Goal: Transaction & Acquisition: Purchase product/service

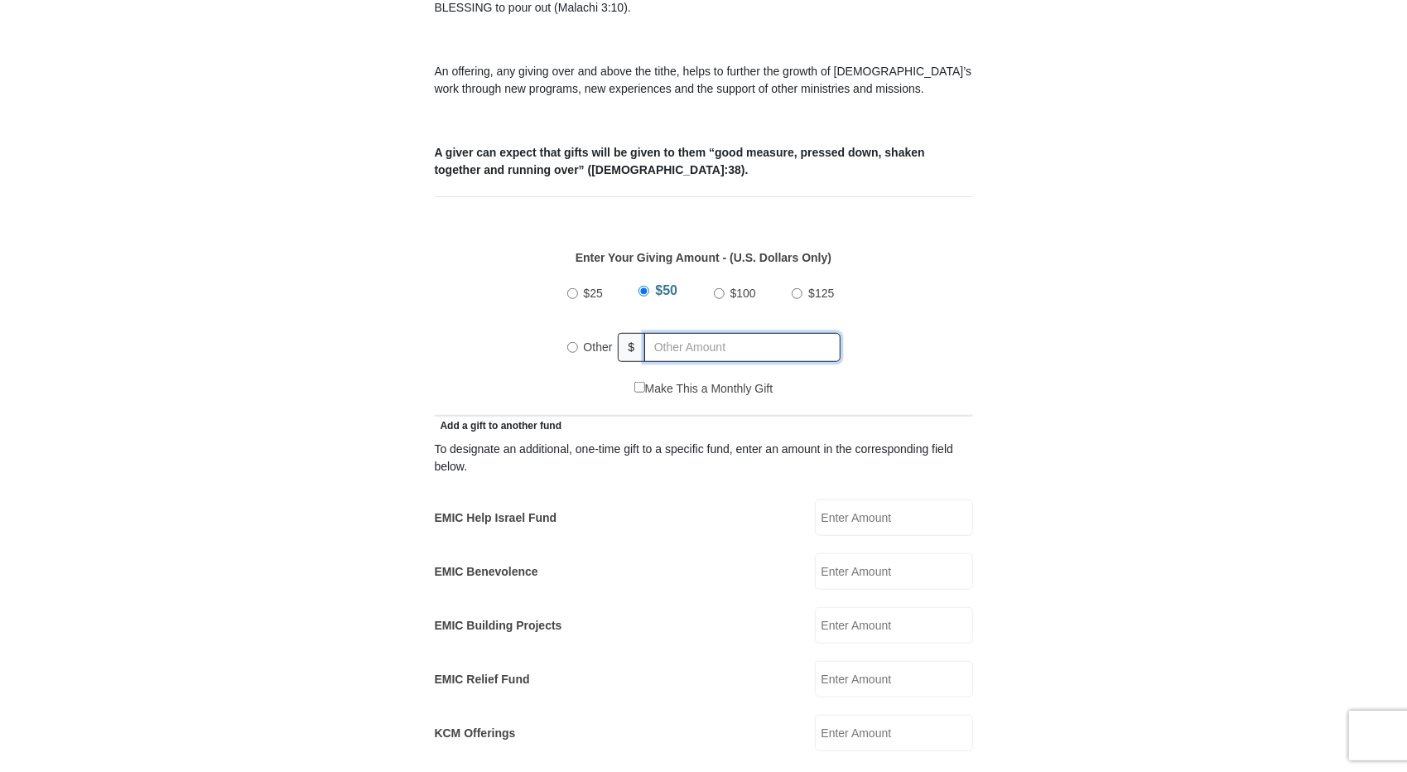
radio input "true"
drag, startPoint x: 0, startPoint y: 0, endPoint x: 711, endPoint y: 330, distance: 783.9
click at [711, 333] on input "text" at bounding box center [746, 347] width 190 height 29
type input "3000"
click at [321, 274] on form "[GEOGRAPHIC_DATA][DEMOGRAPHIC_DATA] Online Giving Because of gifts like yours, …" at bounding box center [704, 694] width 944 height 2415
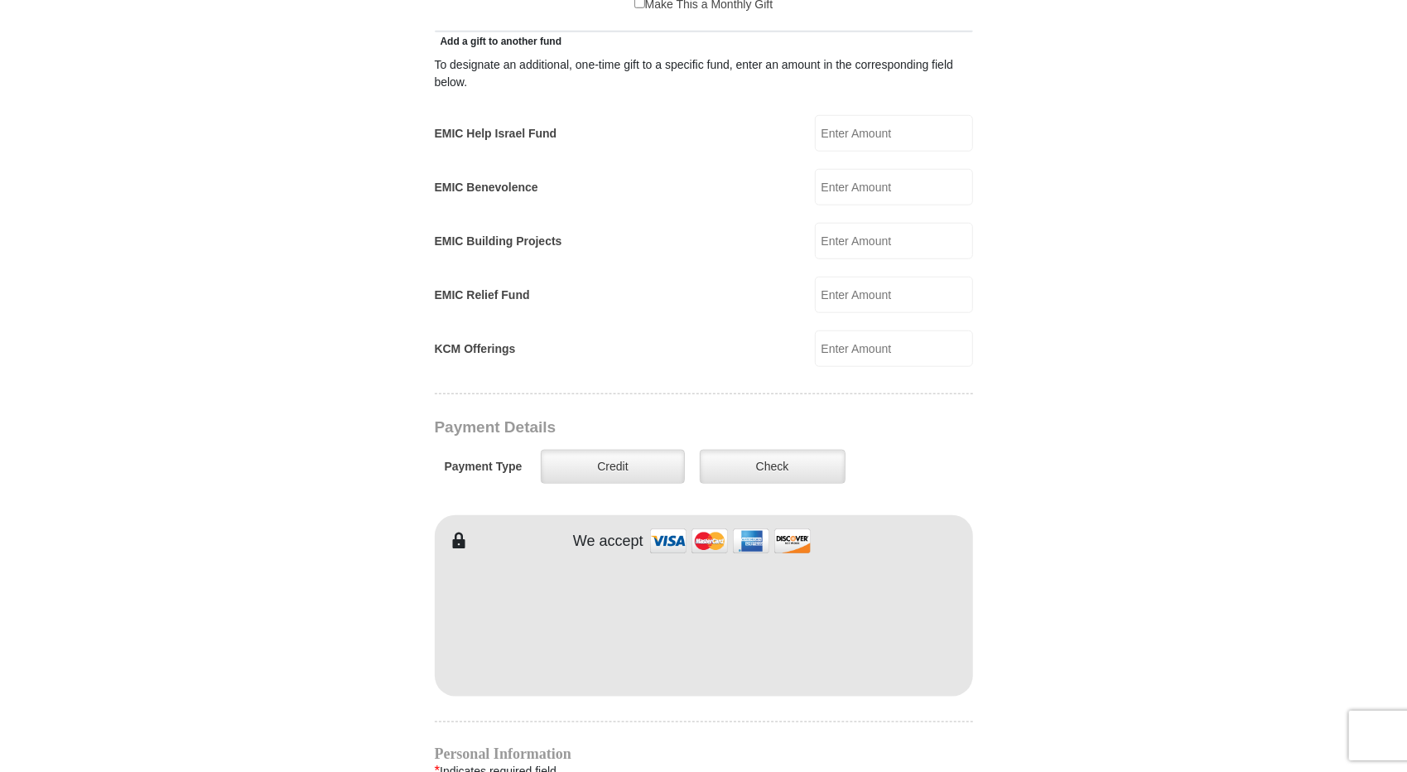
scroll to position [1076, 0]
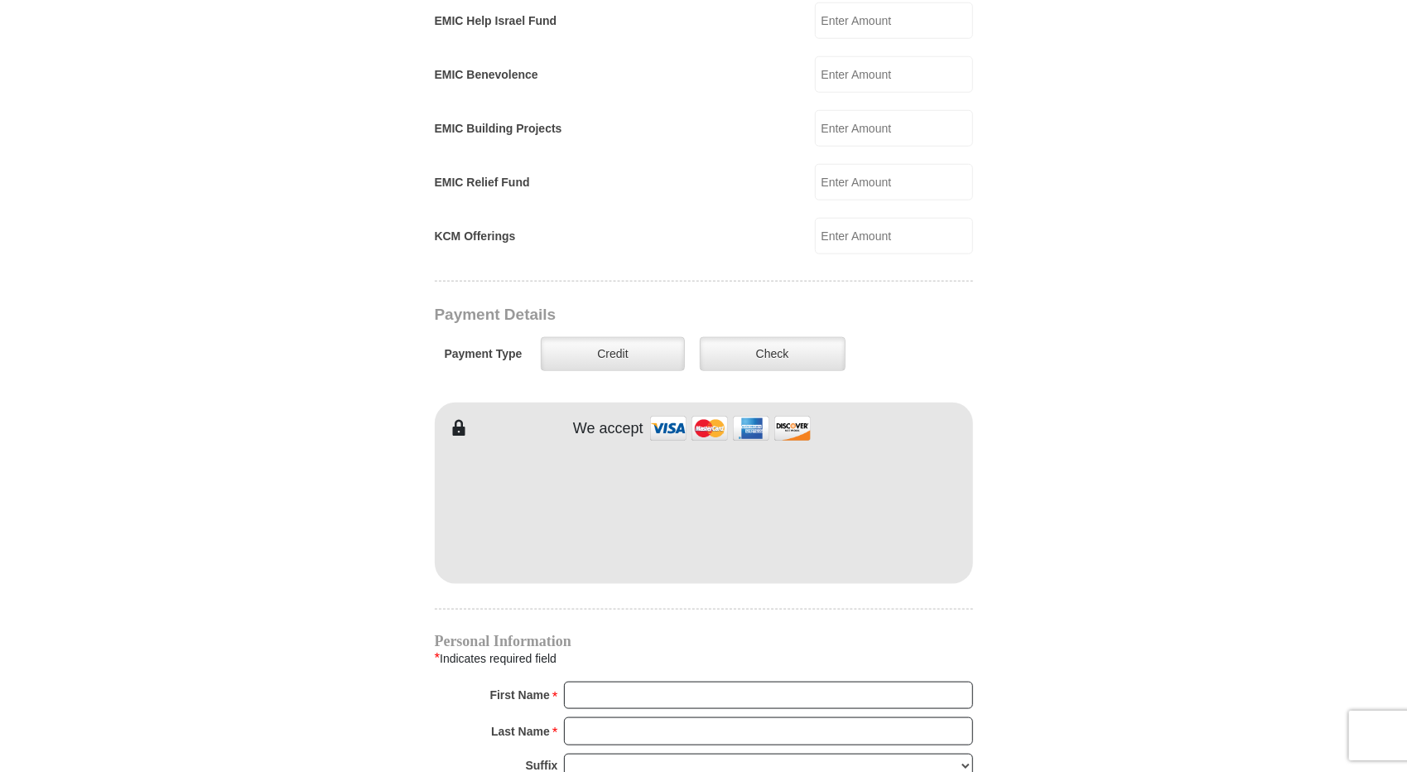
click at [846, 330] on div "Payment Type Credit Credit Check Check" at bounding box center [646, 353] width 422 height 47
click at [808, 337] on label "Check" at bounding box center [773, 354] width 146 height 34
click at [0, 0] on input "Check" at bounding box center [0, 0] width 0 height 0
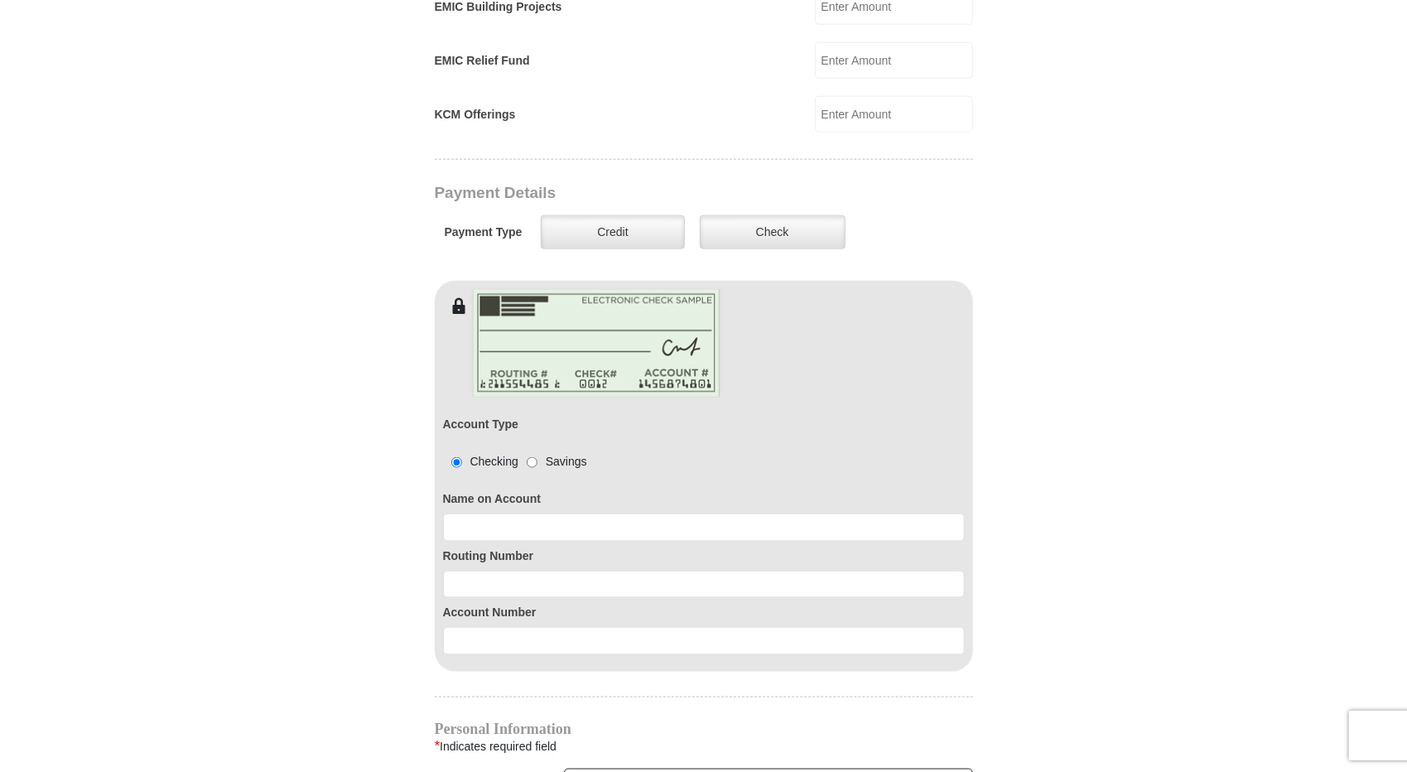
scroll to position [1242, 0]
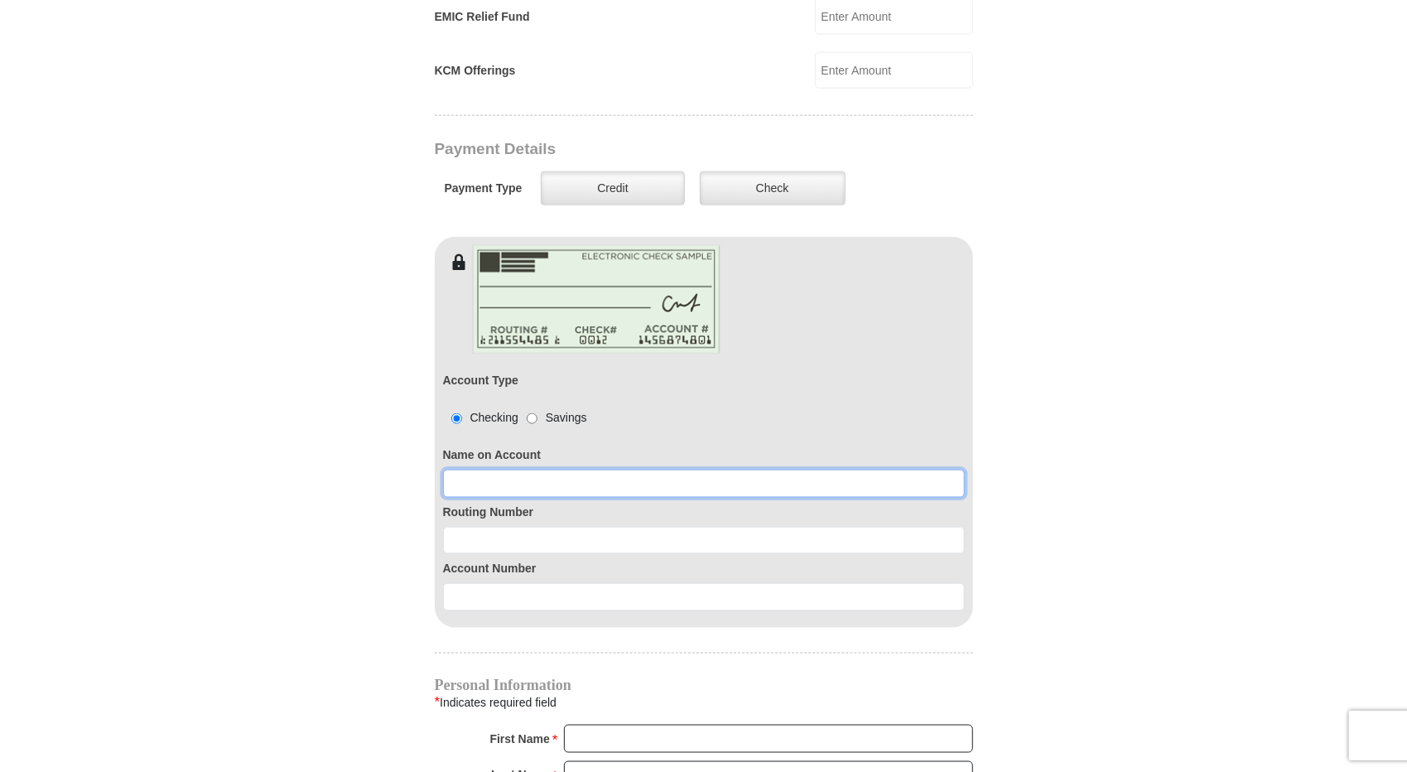
click at [560, 469] on input at bounding box center [704, 483] width 522 height 28
type input "[PERSON_NAME]"
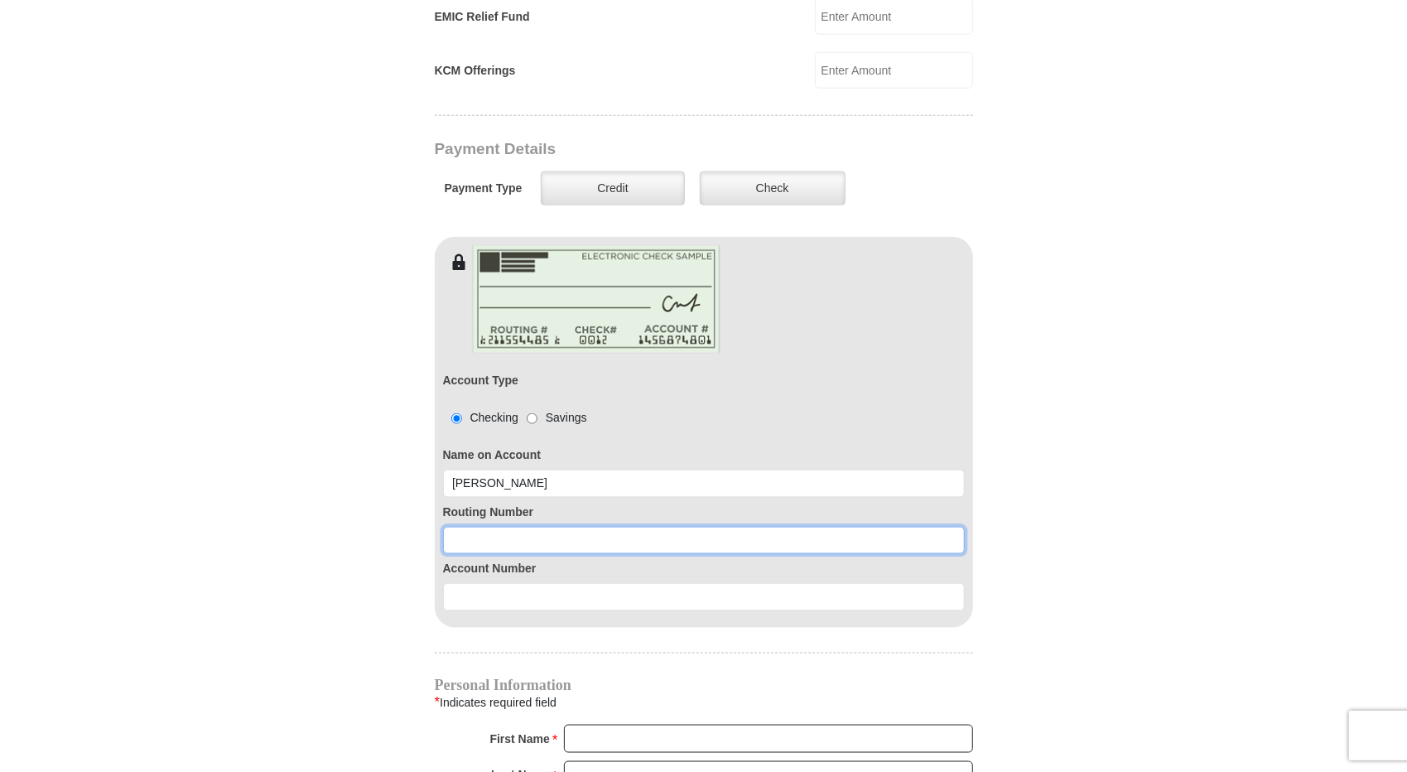
click at [616, 527] on input at bounding box center [704, 541] width 522 height 28
click at [616, 527] on input "0719" at bounding box center [704, 541] width 522 height 28
type input "071921891"
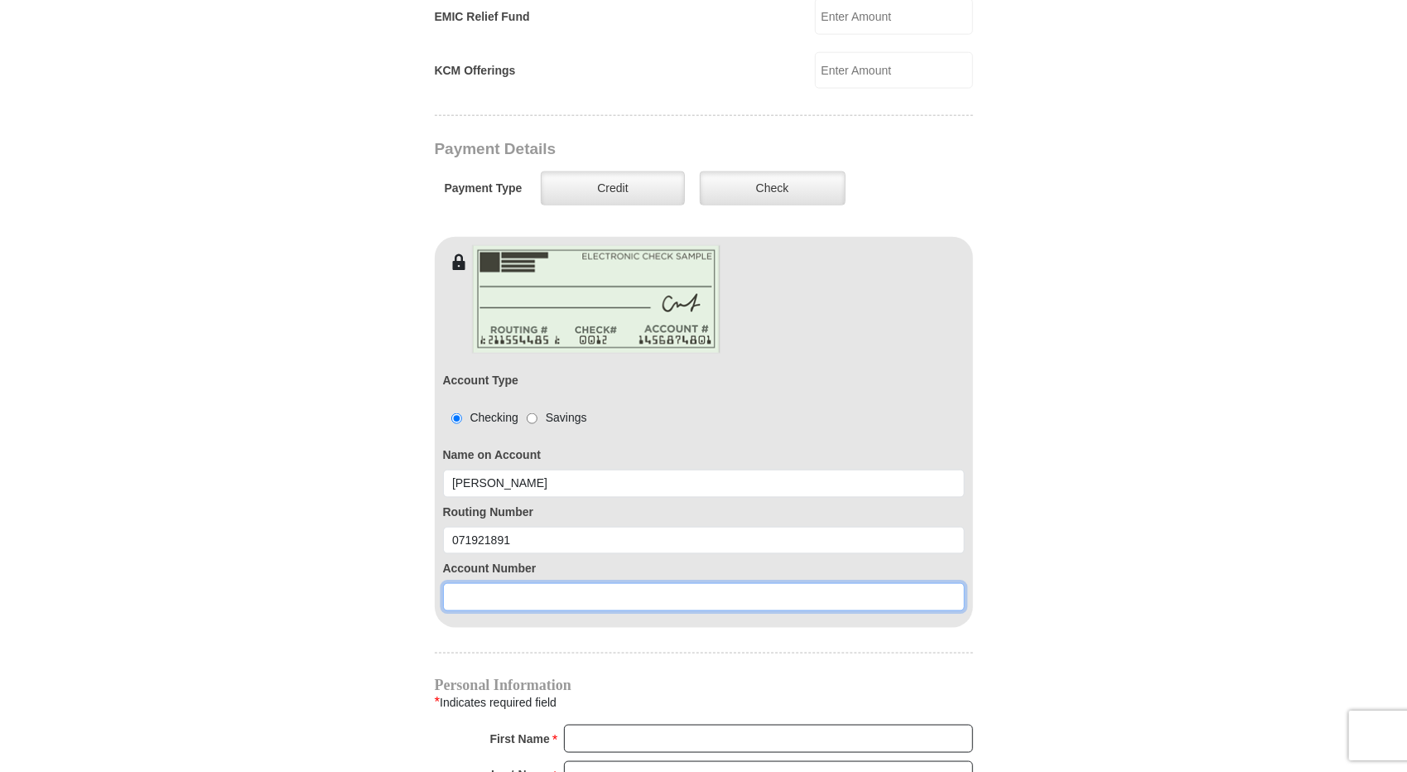
click at [585, 583] on input at bounding box center [704, 597] width 522 height 28
type input "4942210392"
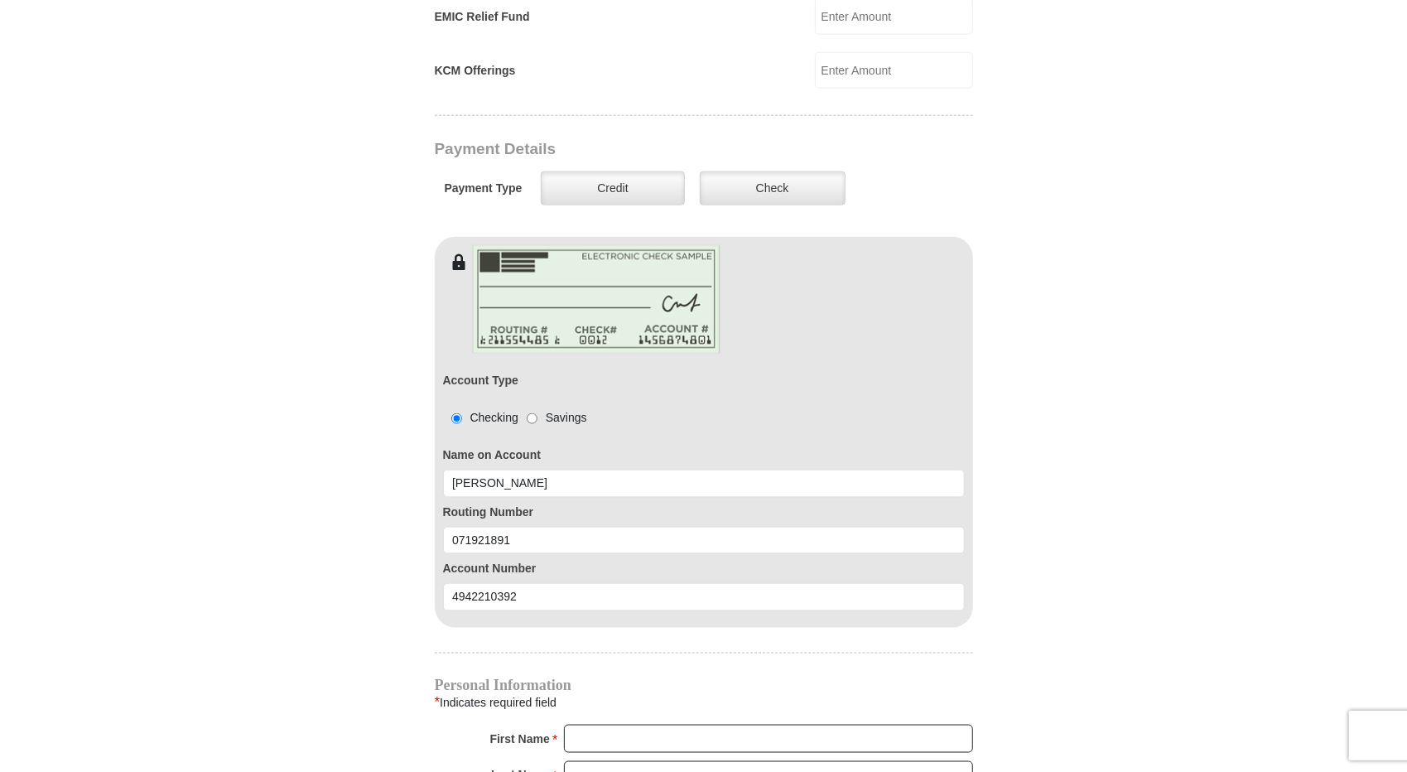
click at [262, 427] on form "[GEOGRAPHIC_DATA][DEMOGRAPHIC_DATA] Online Giving Because of gifts like yours, …" at bounding box center [704, 136] width 944 height 2624
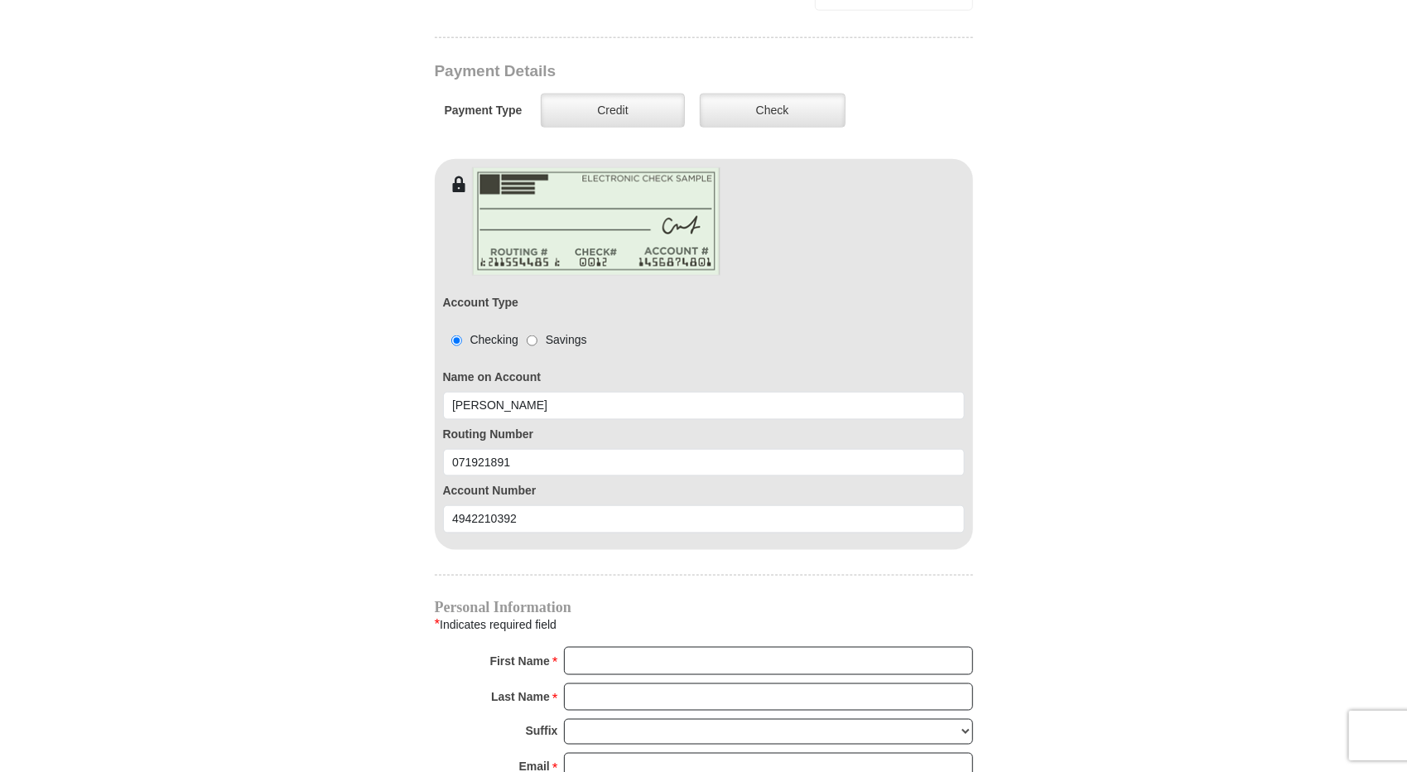
scroll to position [1325, 0]
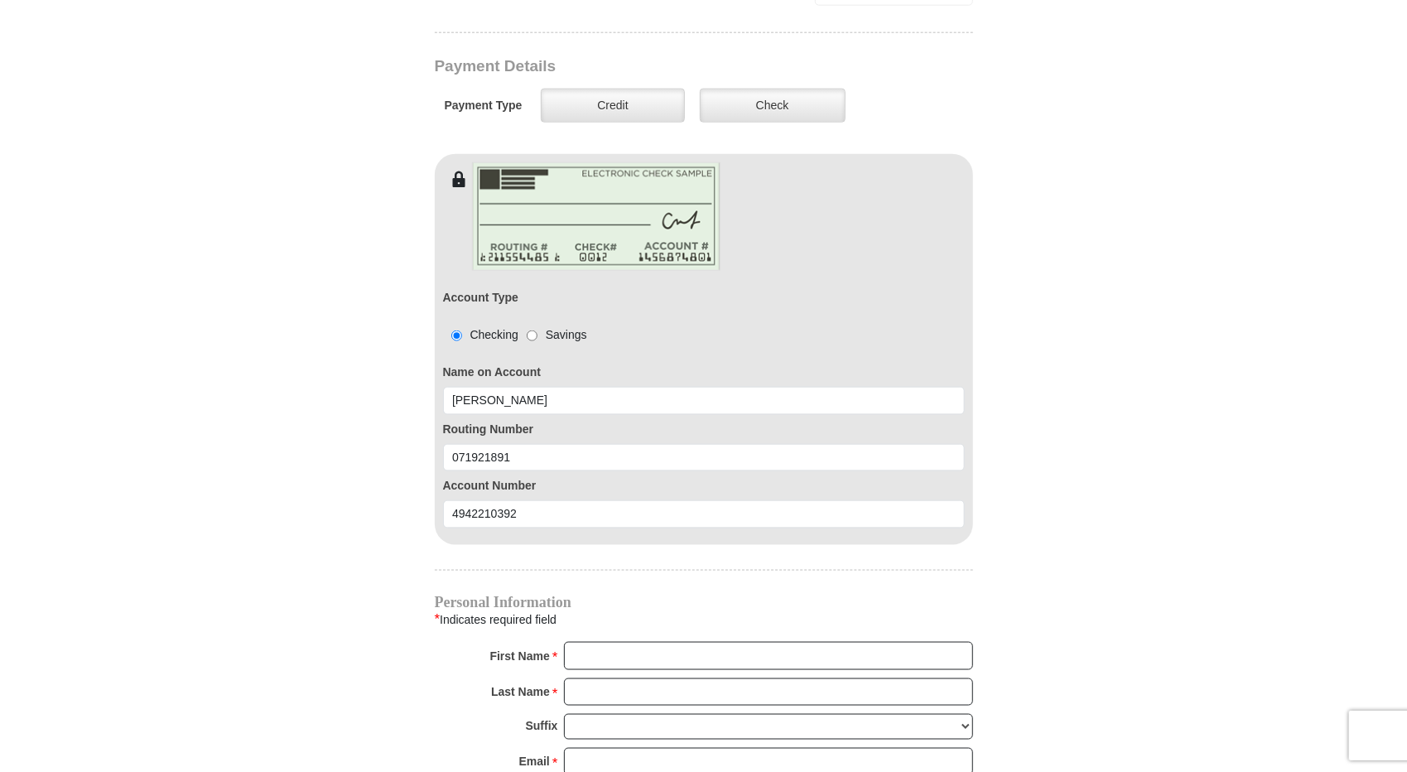
click at [262, 427] on form "[GEOGRAPHIC_DATA][DEMOGRAPHIC_DATA] Online Giving Because of gifts like yours, …" at bounding box center [704, 53] width 944 height 2624
click at [272, 420] on form "[GEOGRAPHIC_DATA][DEMOGRAPHIC_DATA] Online Giving Because of gifts like yours, …" at bounding box center [704, 53] width 944 height 2624
click at [299, 435] on form "[GEOGRAPHIC_DATA][DEMOGRAPHIC_DATA] Online Giving Because of gifts like yours, …" at bounding box center [704, 53] width 944 height 2624
click at [271, 434] on form "[GEOGRAPHIC_DATA][DEMOGRAPHIC_DATA] Online Giving Because of gifts like yours, …" at bounding box center [704, 53] width 944 height 2624
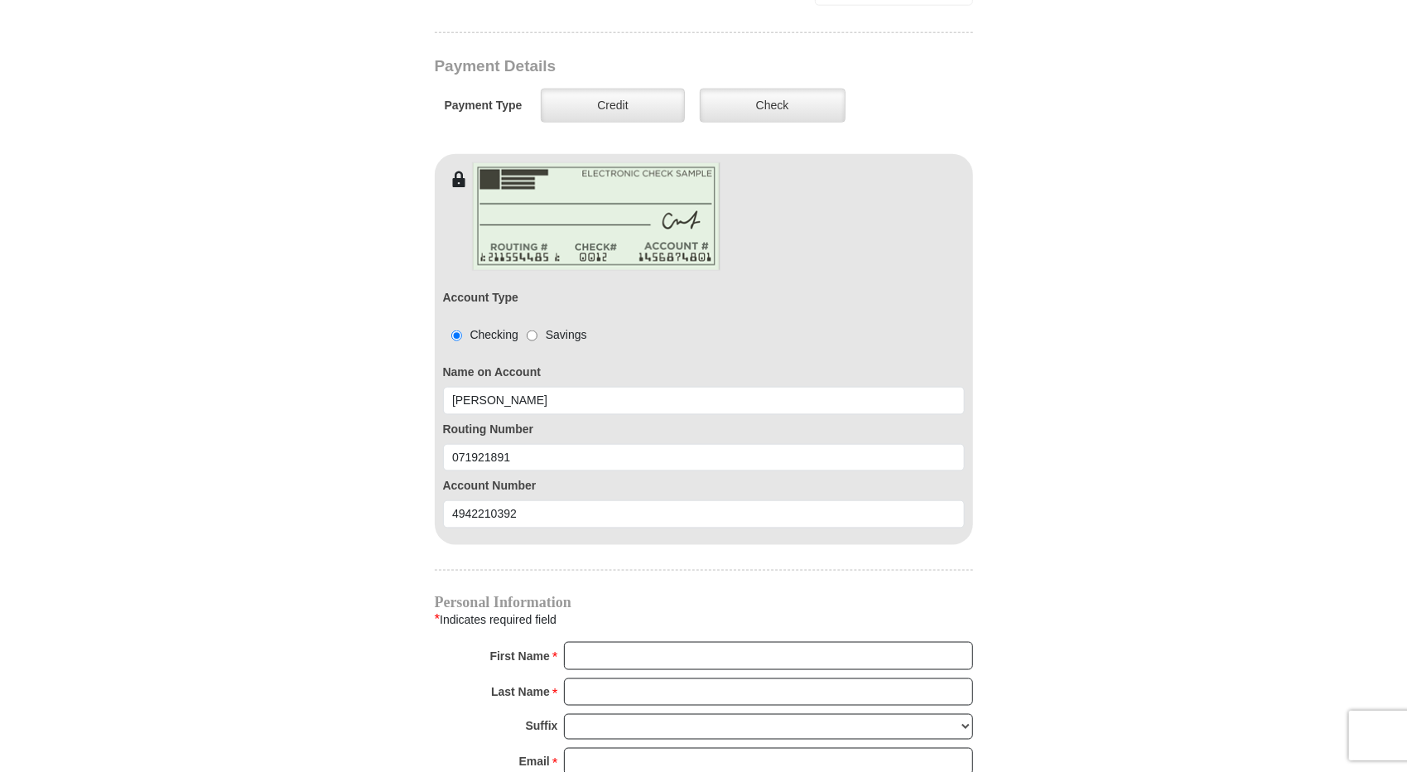
click at [271, 434] on form "[GEOGRAPHIC_DATA][DEMOGRAPHIC_DATA] Online Giving Because of gifts like yours, …" at bounding box center [704, 53] width 944 height 2624
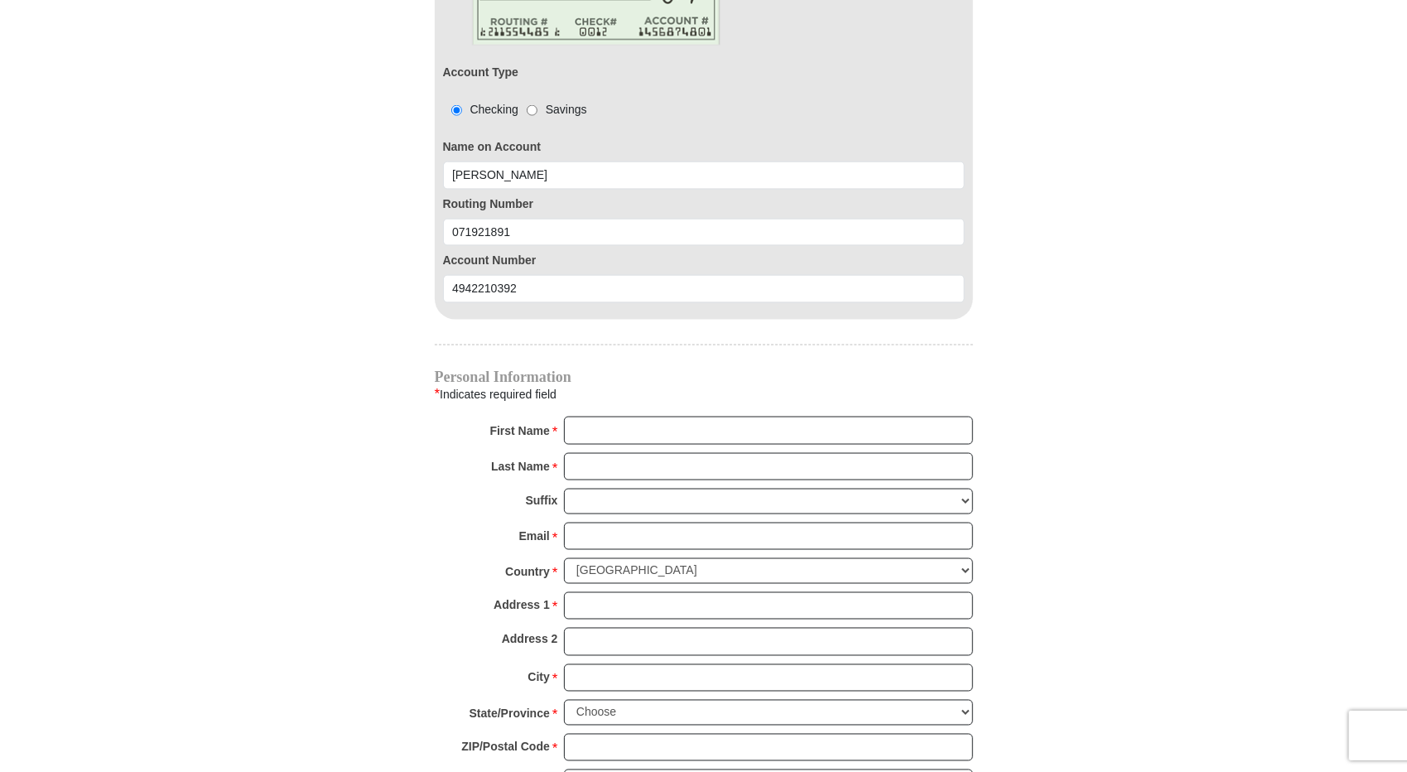
scroll to position [1573, 0]
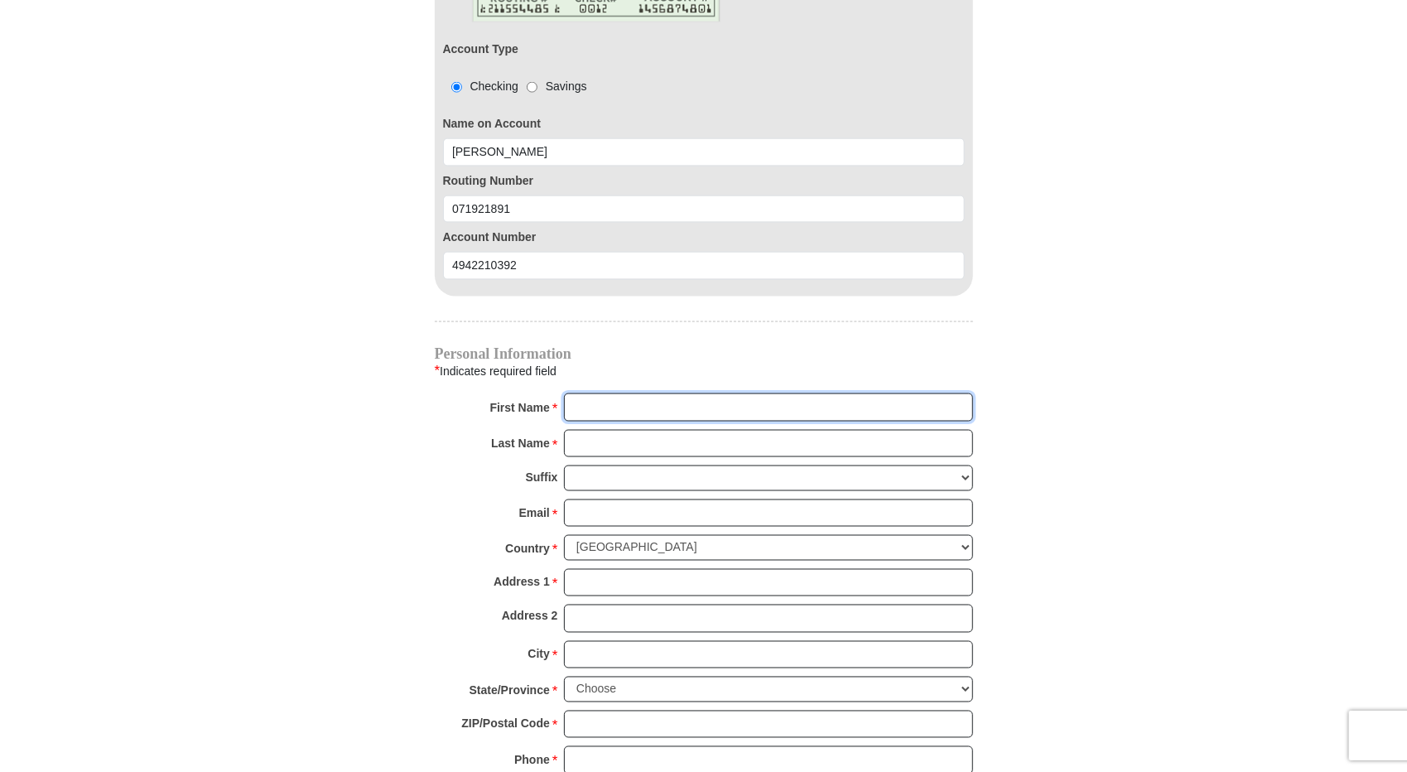
click at [603, 393] on input "First Name *" at bounding box center [768, 407] width 409 height 28
type input "[PERSON_NAME]"
type input "[PERSON_NAME][EMAIL_ADDRESS][DOMAIN_NAME]"
type input "[STREET_ADDRESS]"
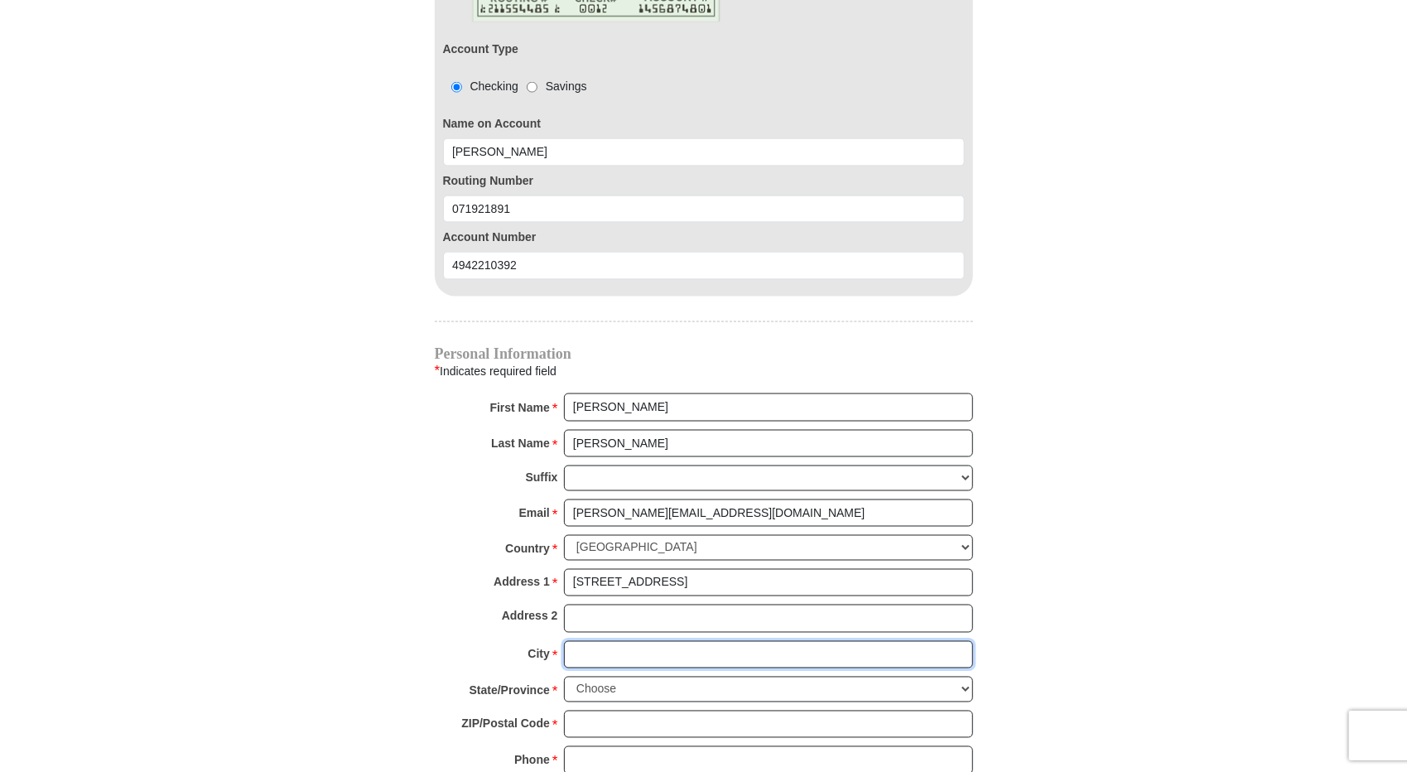
type input "CELINA"
select select "[GEOGRAPHIC_DATA]"
type input "75009"
type input "9727547863"
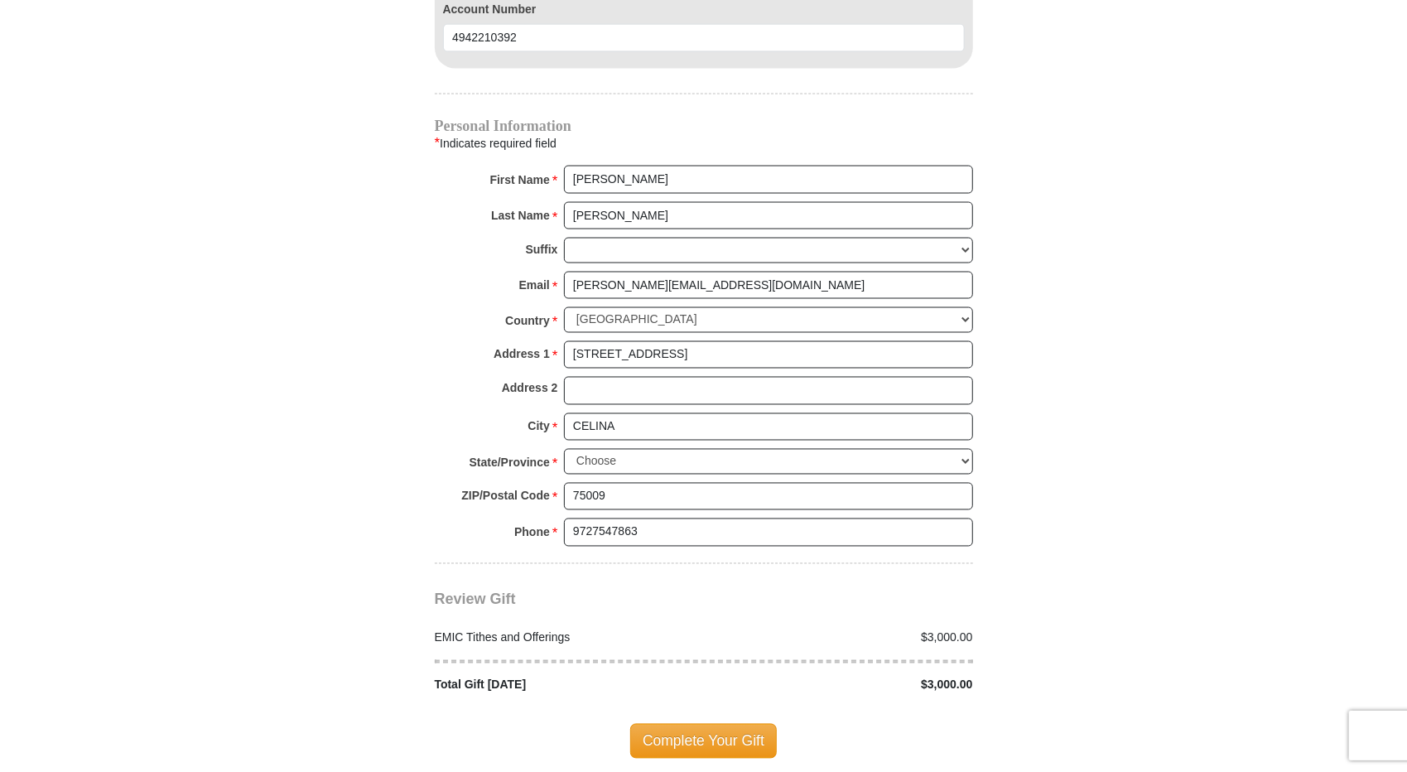
scroll to position [1822, 0]
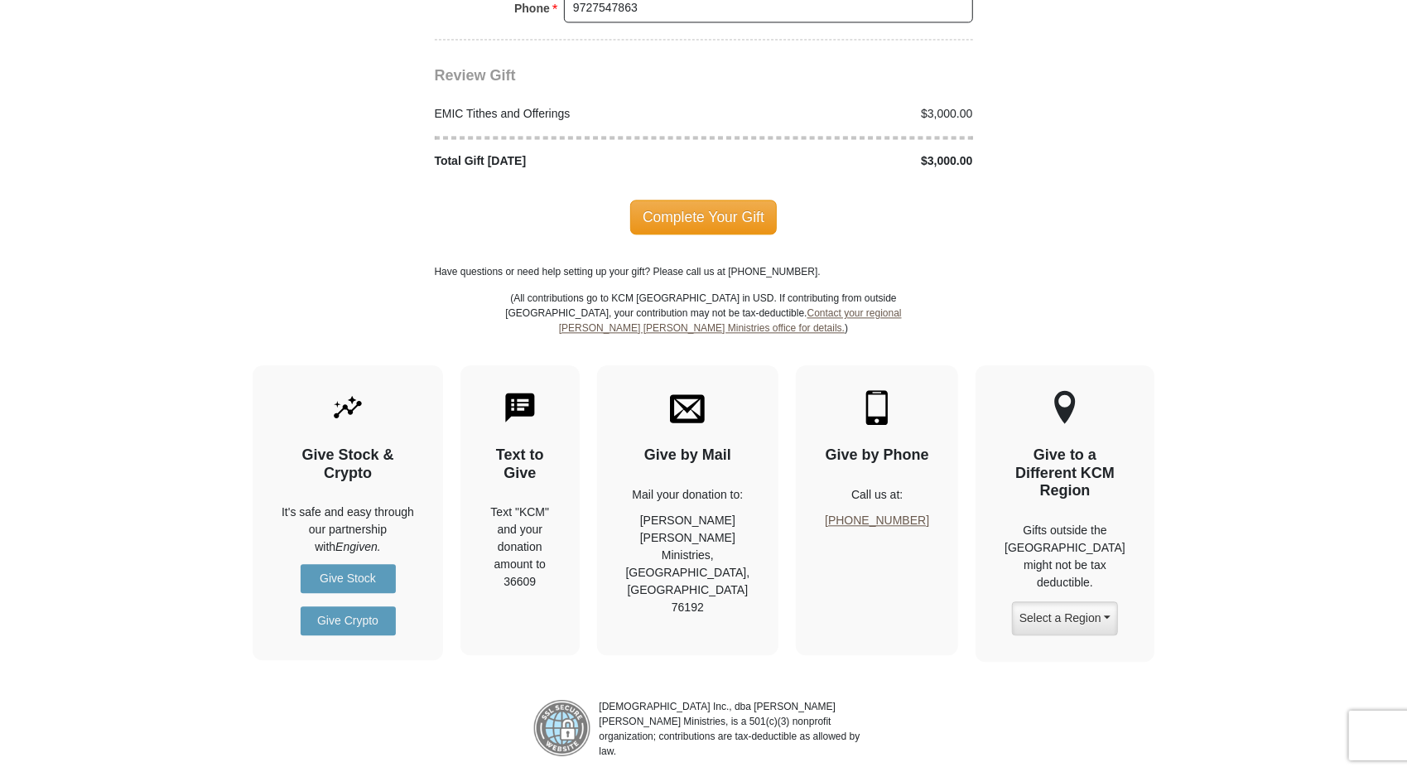
scroll to position [2148, 0]
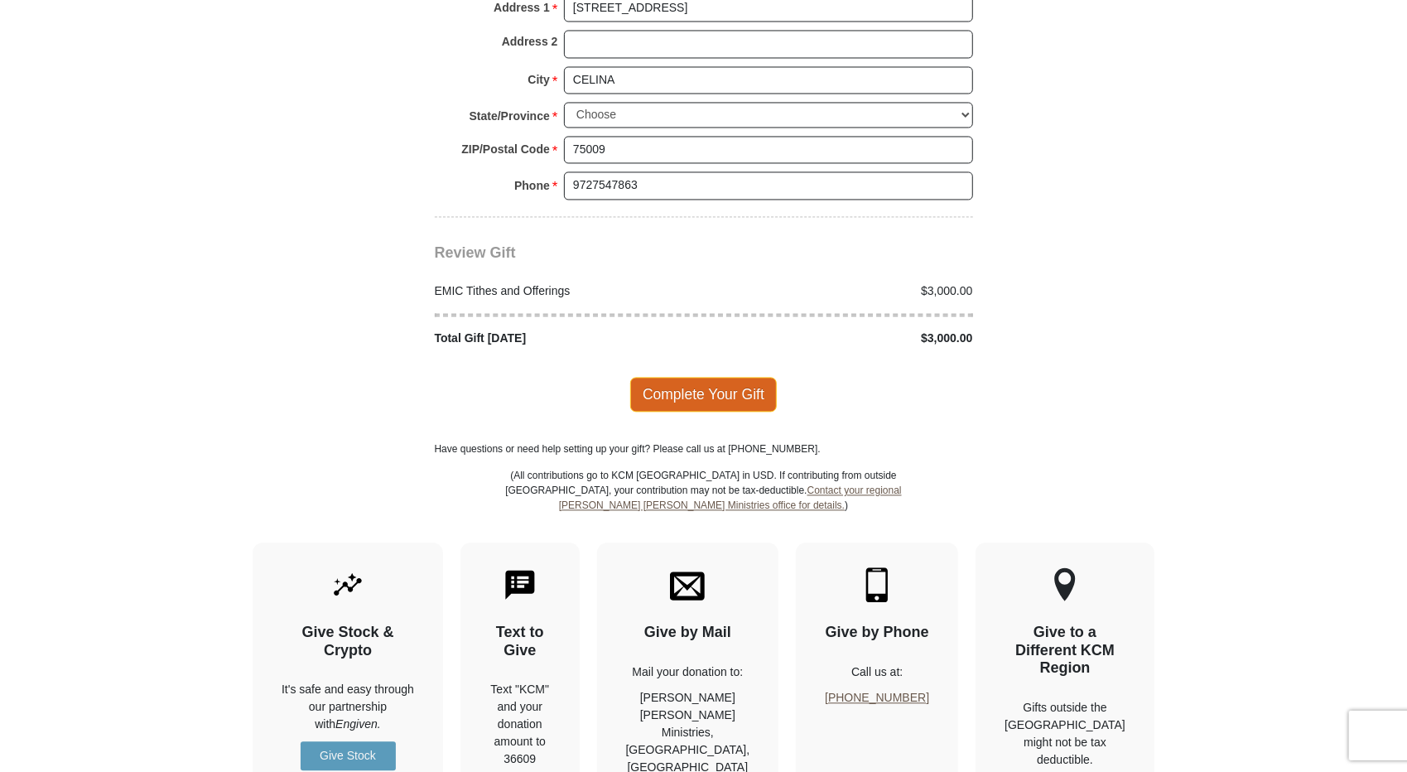
click at [704, 377] on span "Complete Your Gift" at bounding box center [703, 394] width 147 height 35
